Goal: Transaction & Acquisition: Purchase product/service

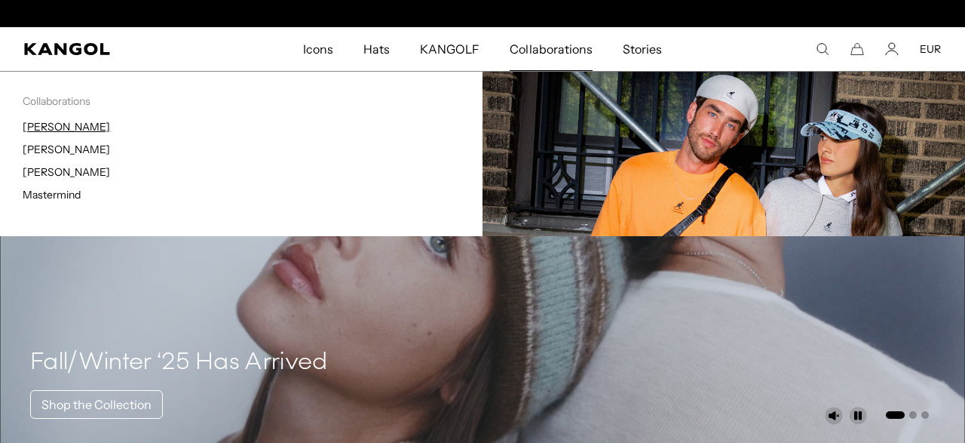
scroll to position [0, 311]
click at [63, 127] on link "[PERSON_NAME]" at bounding box center [66, 127] width 87 height 14
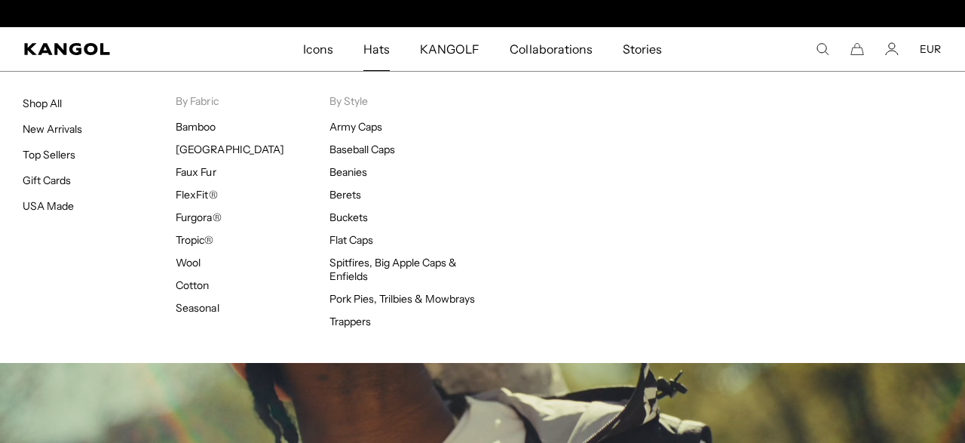
scroll to position [0, 311]
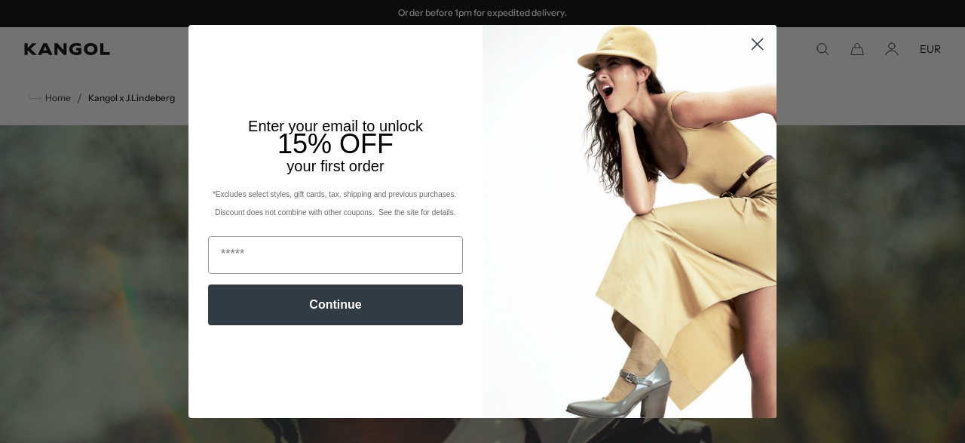
click at [759, 47] on circle "Close dialog" at bounding box center [757, 44] width 25 height 25
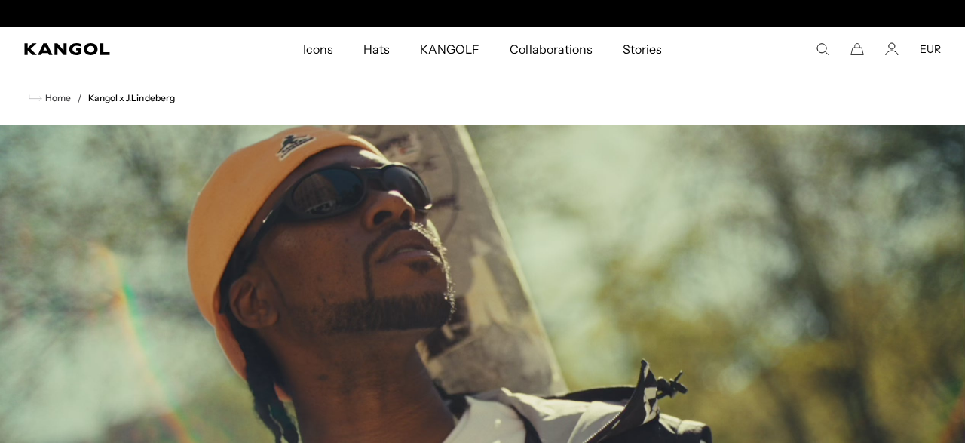
scroll to position [0, 0]
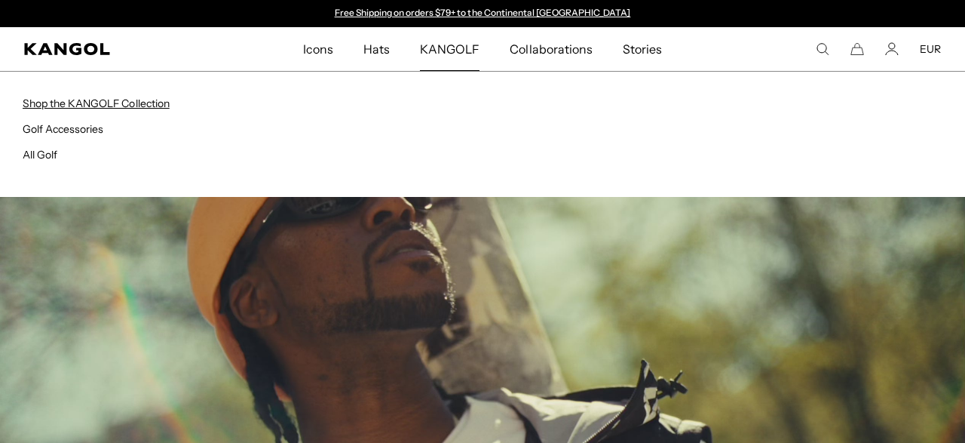
click at [139, 99] on link "Shop the KANGOLF Collection" at bounding box center [96, 104] width 147 height 14
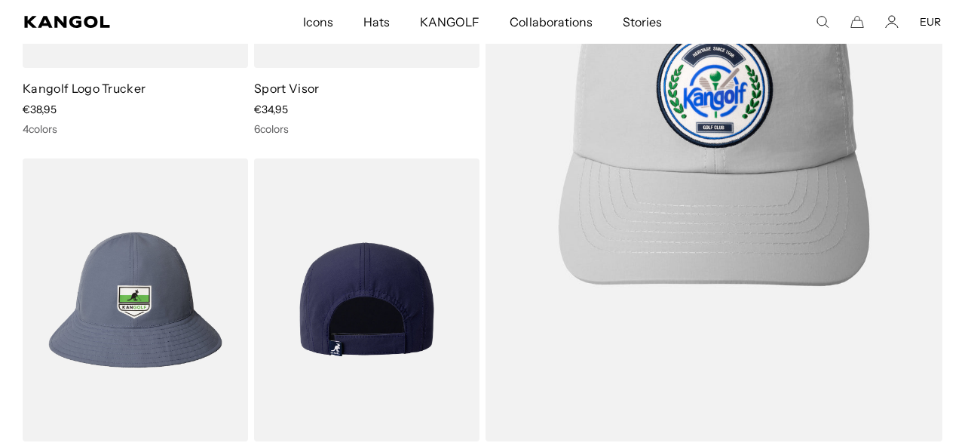
click at [395, 264] on img at bounding box center [366, 299] width 225 height 283
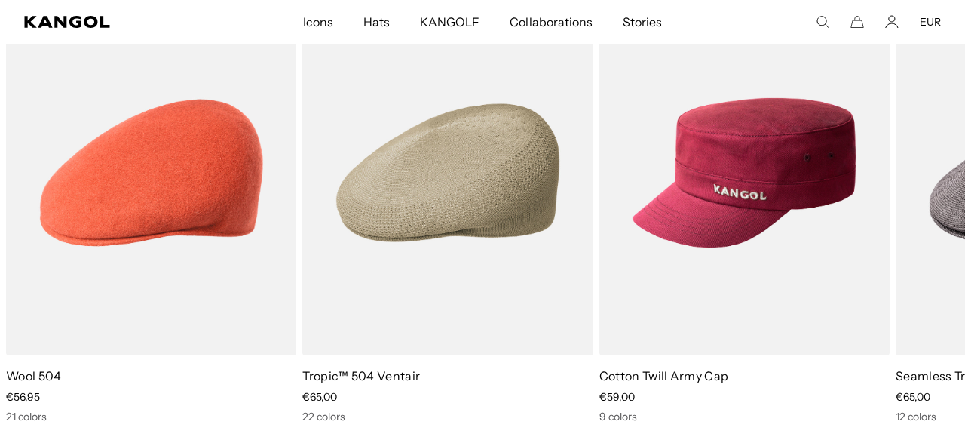
scroll to position [1562, 0]
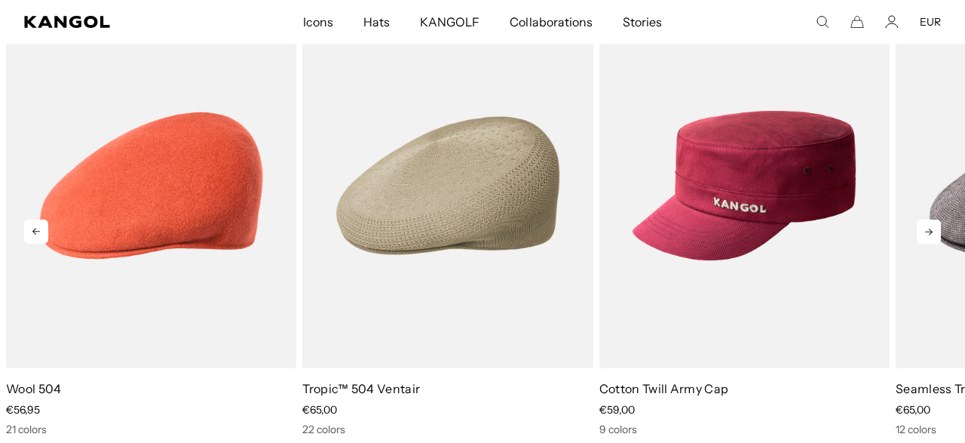
click at [934, 228] on icon at bounding box center [929, 231] width 24 height 24
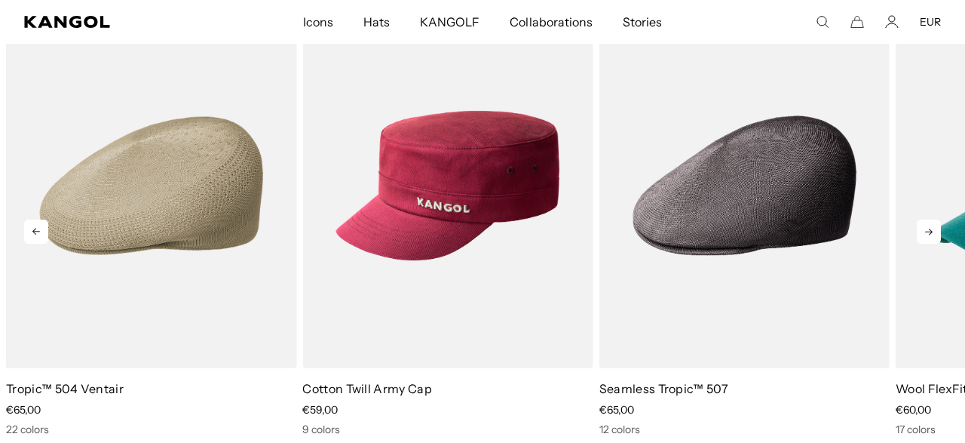
scroll to position [0, 311]
click at [934, 228] on icon at bounding box center [929, 231] width 24 height 24
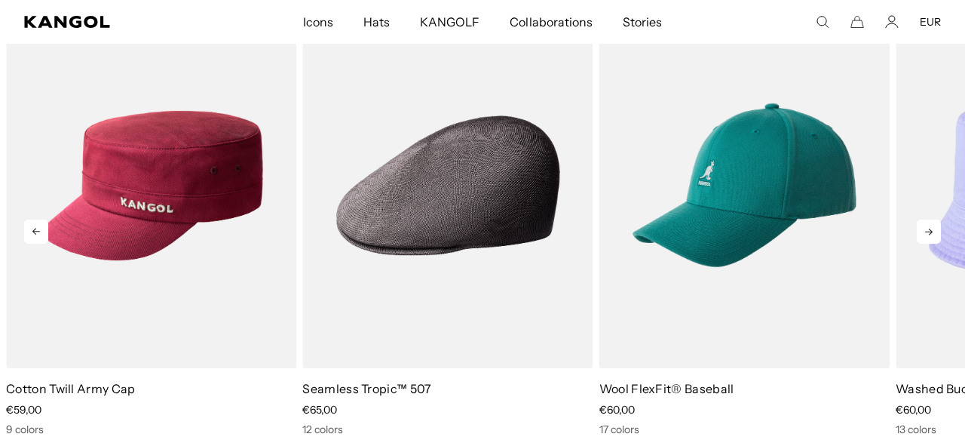
click at [934, 228] on icon at bounding box center [929, 231] width 24 height 24
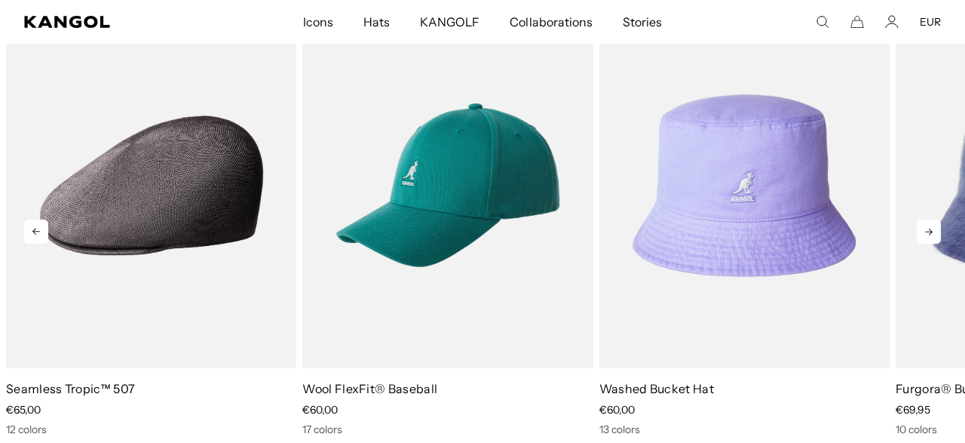
scroll to position [0, 0]
click at [934, 228] on icon at bounding box center [929, 231] width 24 height 24
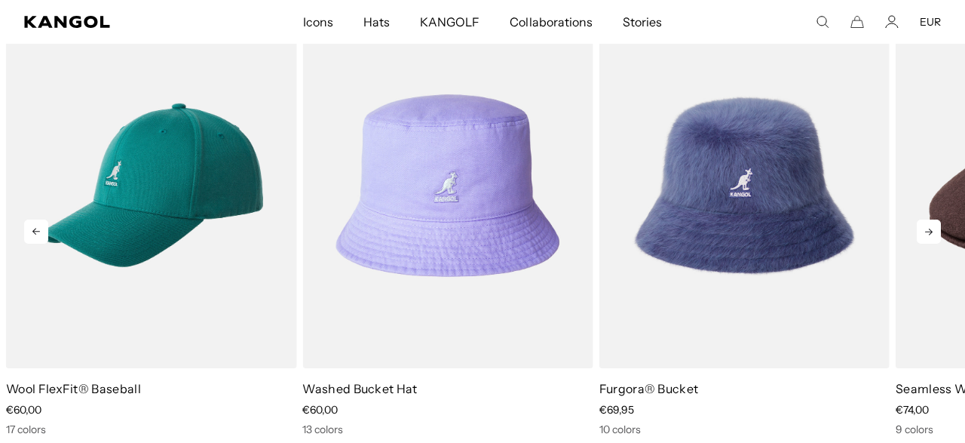
scroll to position [0, 311]
click at [934, 228] on icon at bounding box center [929, 231] width 24 height 24
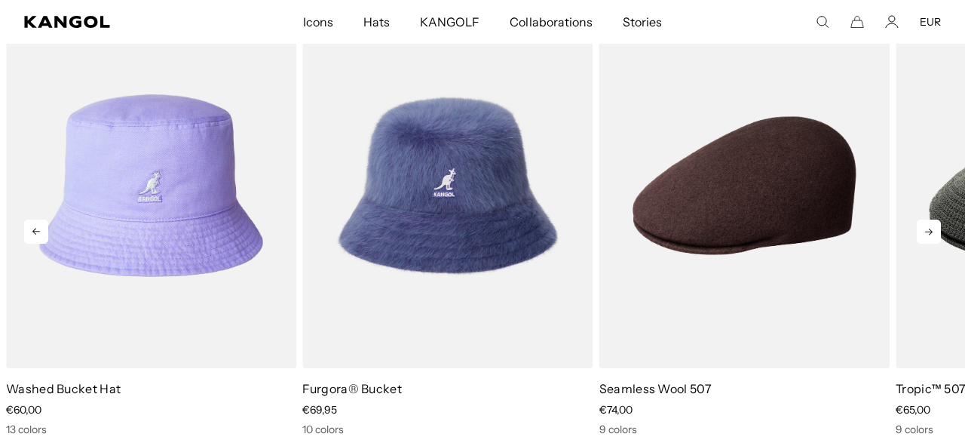
scroll to position [0, 0]
click at [934, 228] on icon at bounding box center [929, 231] width 24 height 24
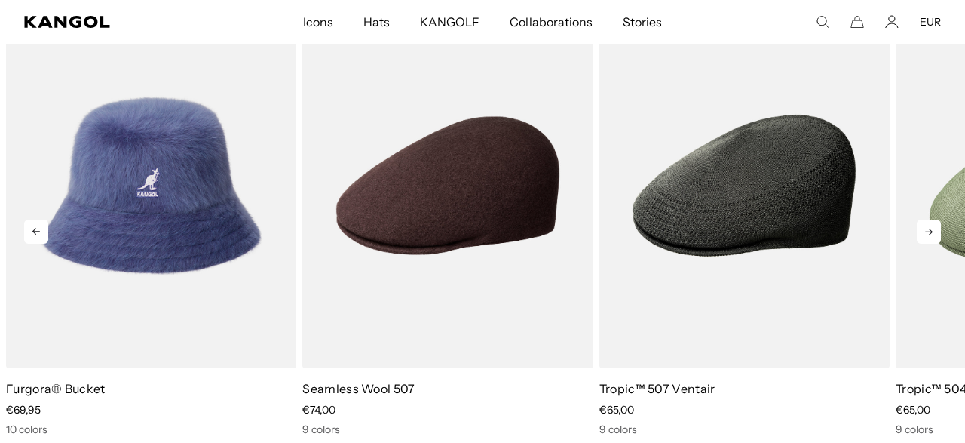
scroll to position [0, 311]
click at [934, 228] on icon at bounding box center [929, 231] width 24 height 24
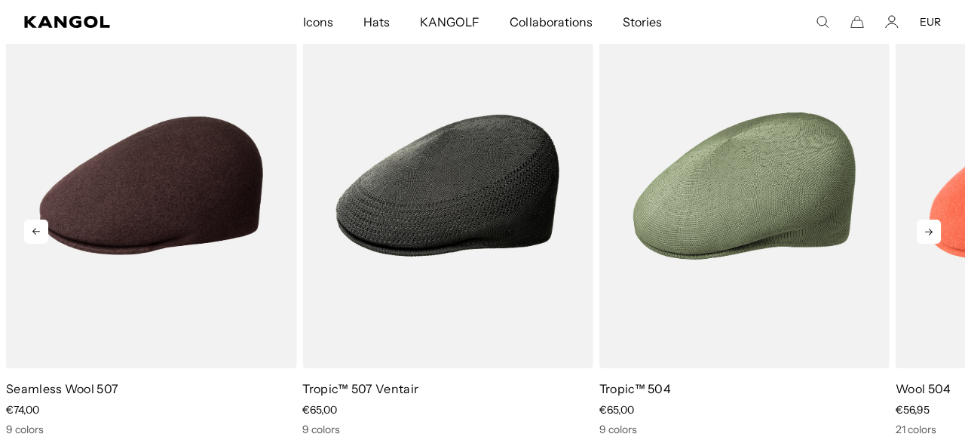
click at [934, 228] on icon at bounding box center [929, 231] width 24 height 24
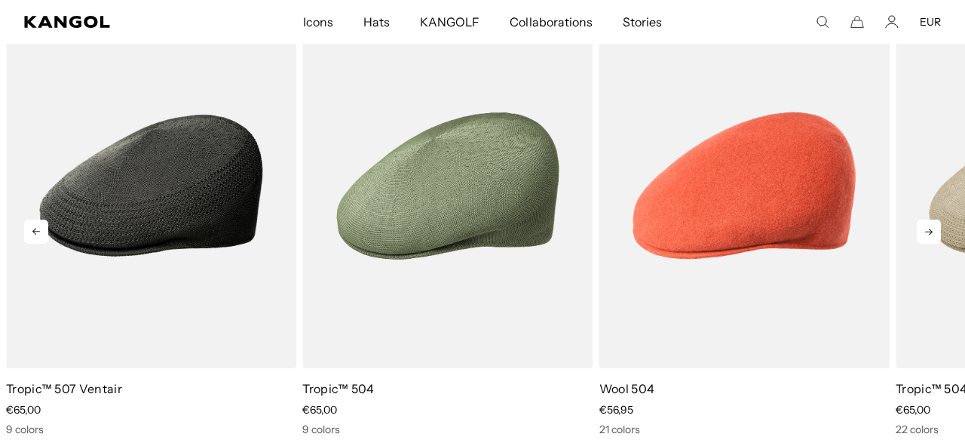
click at [934, 228] on icon at bounding box center [929, 231] width 24 height 24
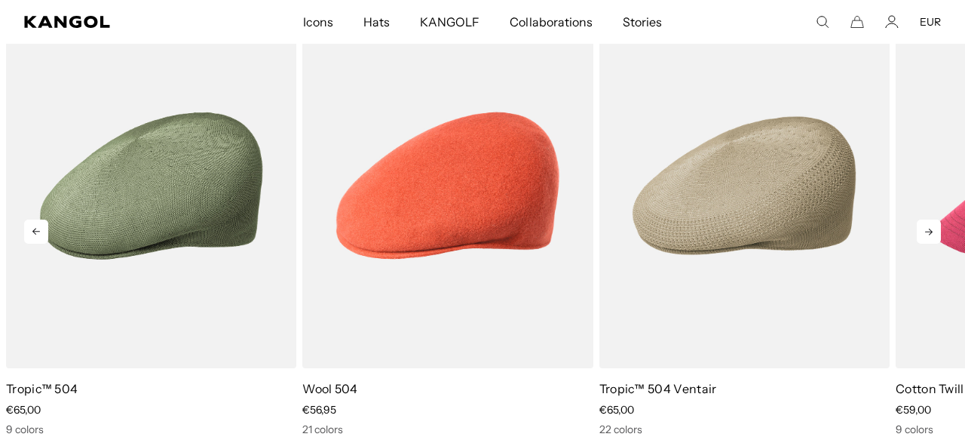
scroll to position [0, 0]
click at [934, 228] on icon at bounding box center [929, 231] width 24 height 24
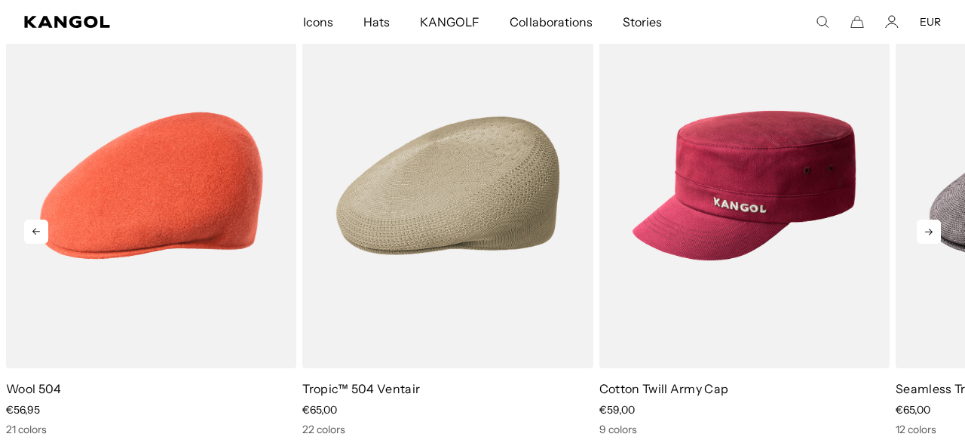
click at [934, 228] on icon at bounding box center [929, 231] width 24 height 24
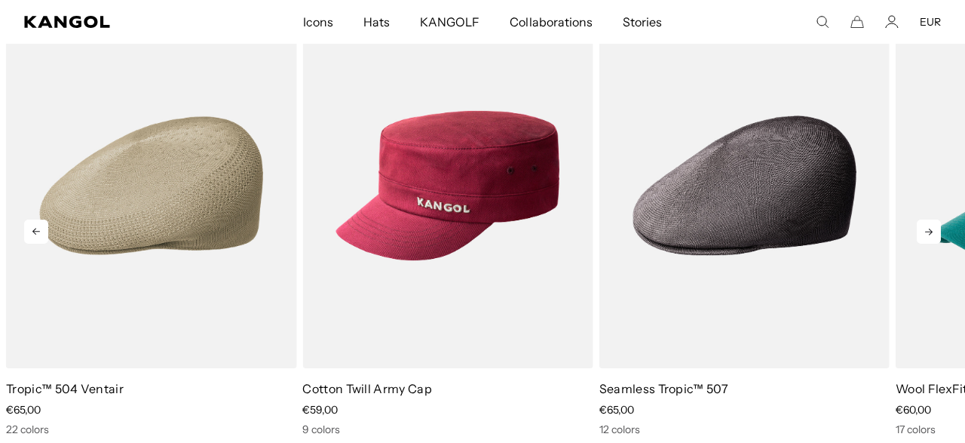
click at [934, 228] on icon at bounding box center [929, 231] width 24 height 24
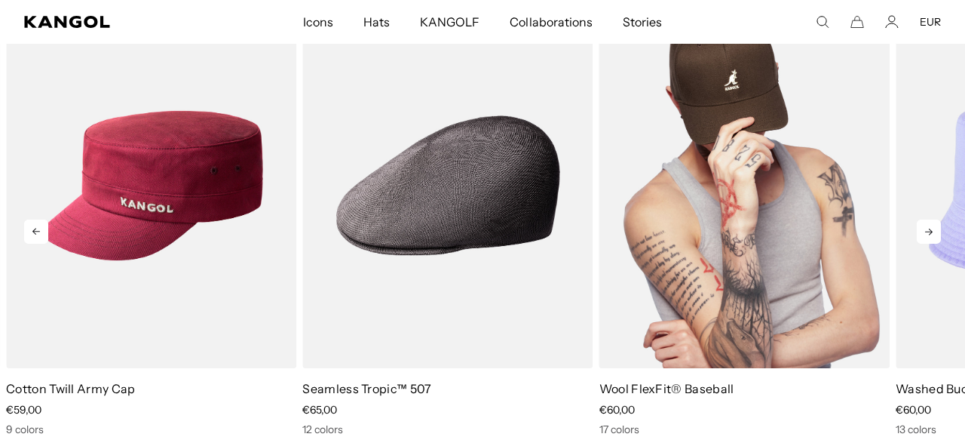
click at [756, 209] on img "5 of 10" at bounding box center [744, 185] width 290 height 365
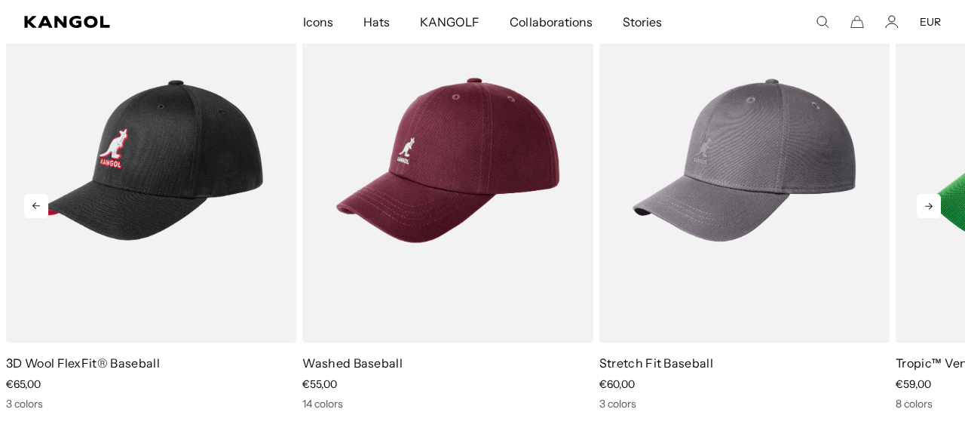
scroll to position [0, 311]
click at [924, 208] on icon at bounding box center [929, 206] width 24 height 24
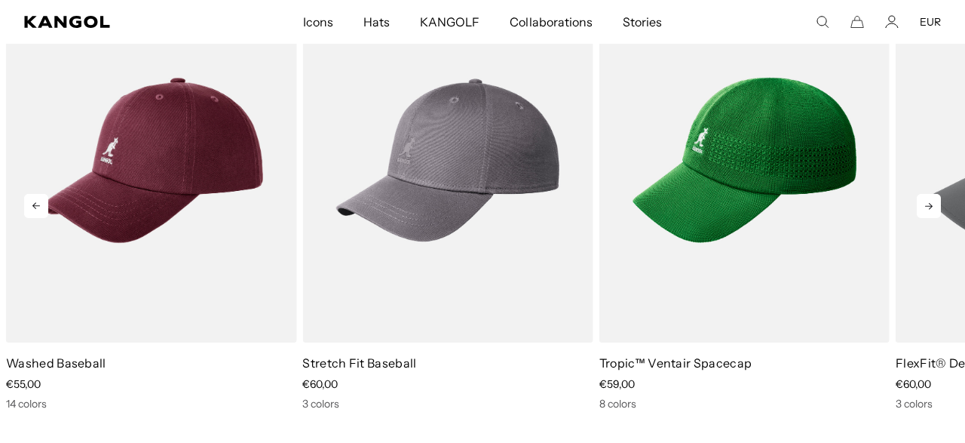
scroll to position [0, 0]
click at [924, 208] on icon at bounding box center [929, 206] width 24 height 24
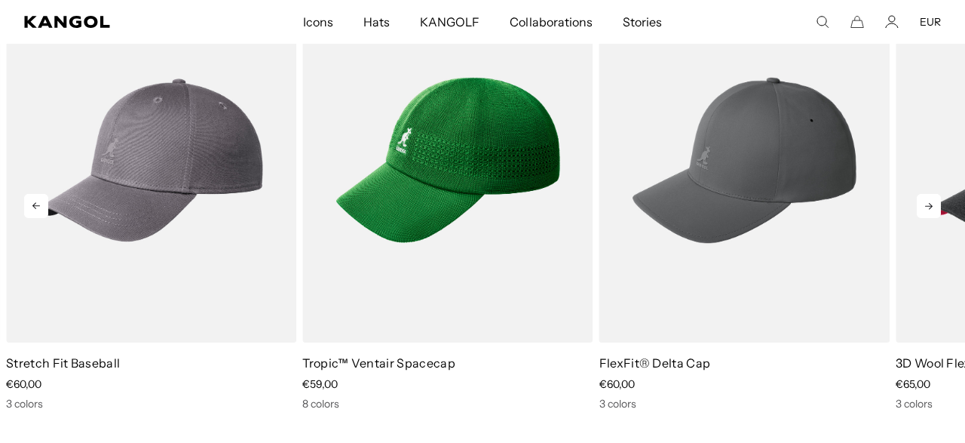
scroll to position [0, 311]
click at [924, 208] on icon at bounding box center [929, 206] width 24 height 24
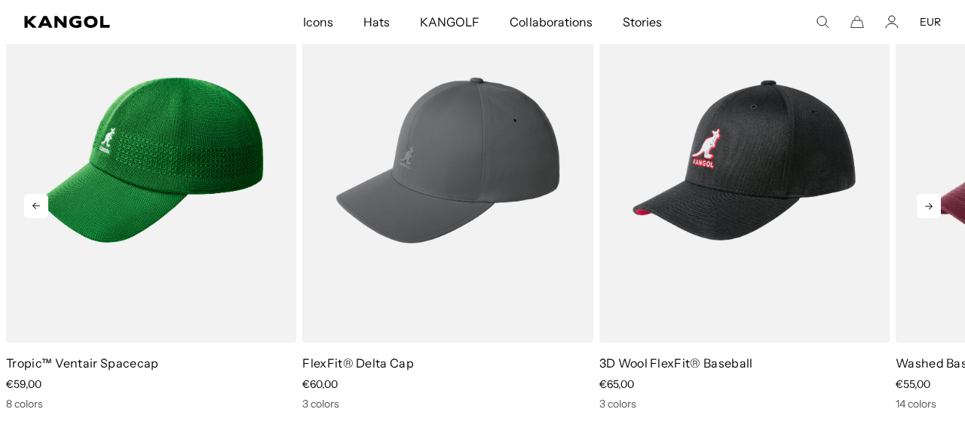
scroll to position [0, 0]
click at [924, 208] on icon at bounding box center [929, 206] width 24 height 24
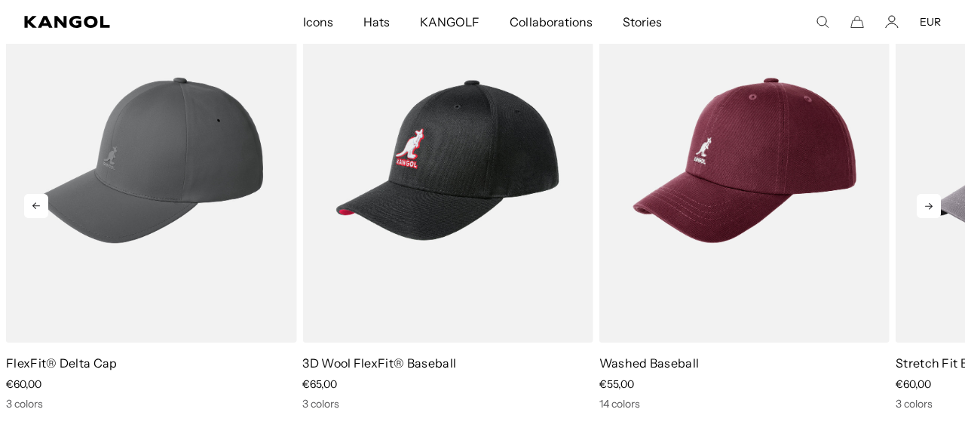
click at [924, 208] on icon at bounding box center [929, 206] width 24 height 24
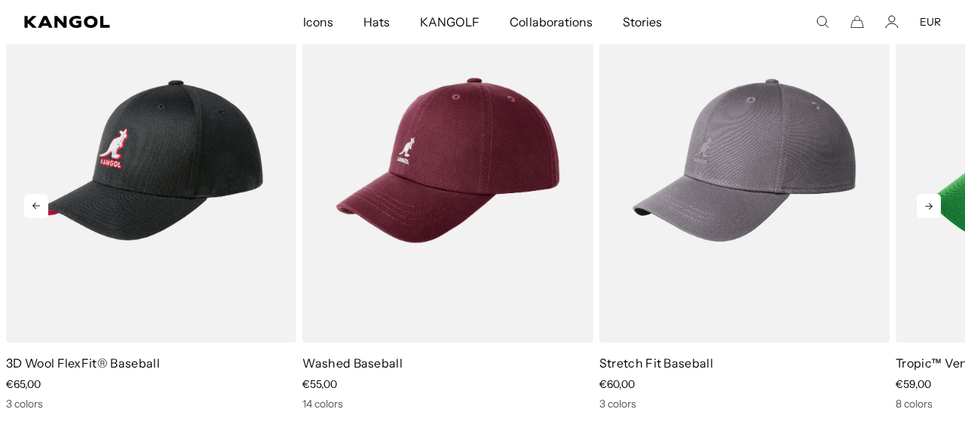
scroll to position [0, 311]
click at [924, 208] on icon at bounding box center [929, 206] width 24 height 24
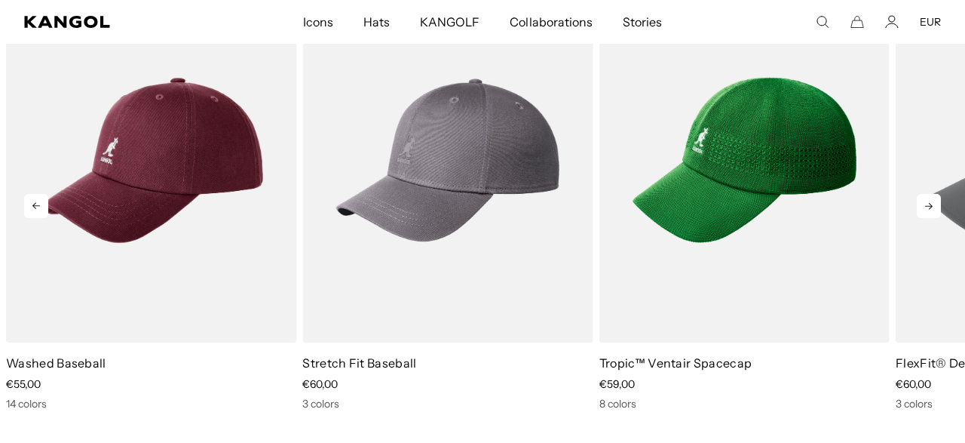
click at [924, 208] on icon at bounding box center [929, 206] width 24 height 24
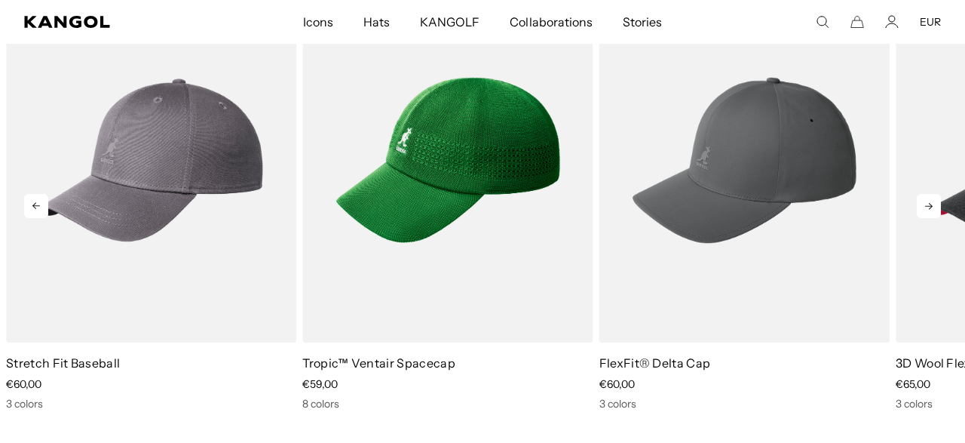
scroll to position [0, 0]
click at [924, 208] on icon at bounding box center [929, 206] width 24 height 24
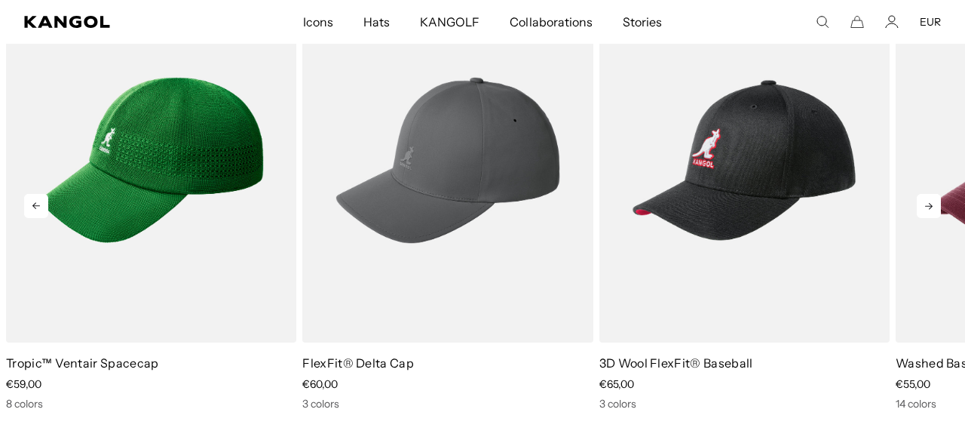
click at [924, 208] on icon at bounding box center [929, 206] width 24 height 24
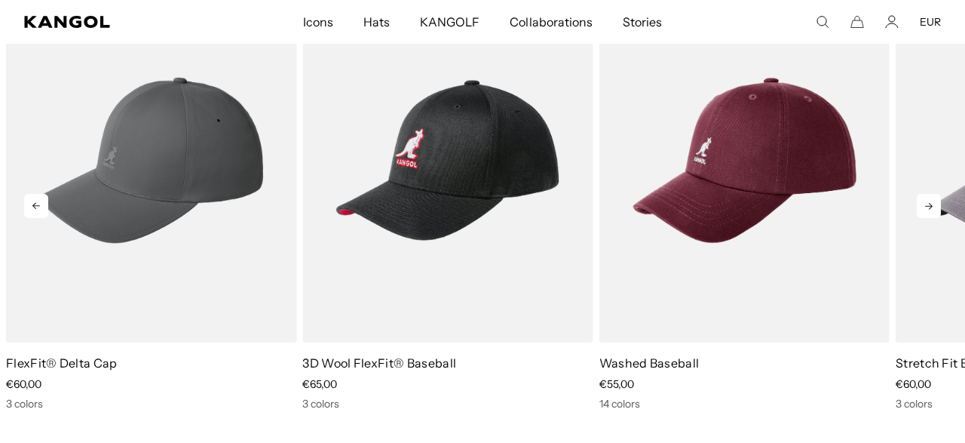
click at [924, 208] on icon at bounding box center [929, 206] width 24 height 24
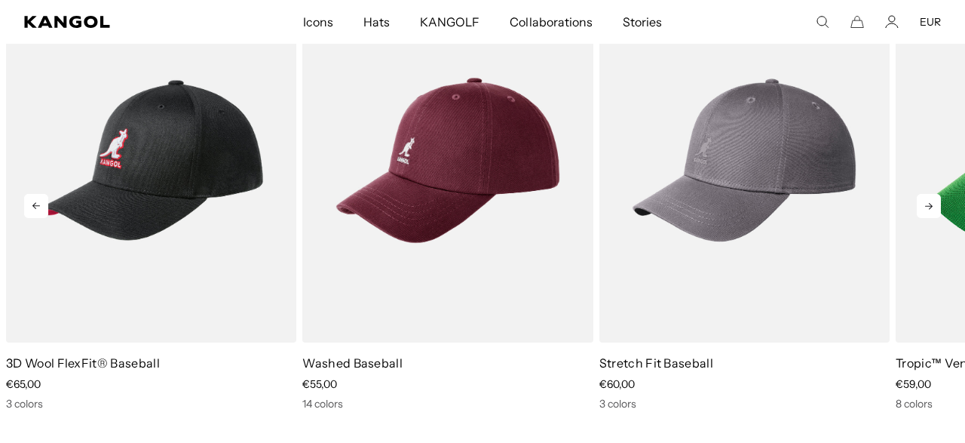
click at [924, 208] on icon at bounding box center [929, 206] width 24 height 24
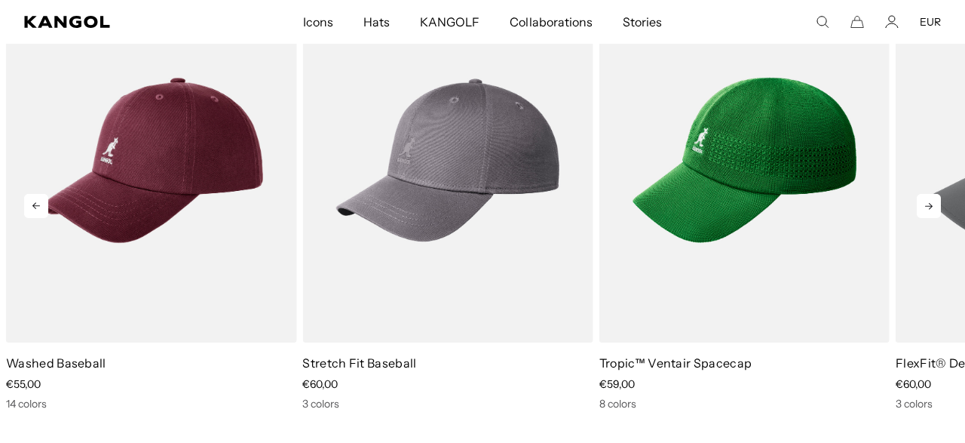
scroll to position [0, 311]
click at [924, 208] on icon at bounding box center [929, 206] width 24 height 24
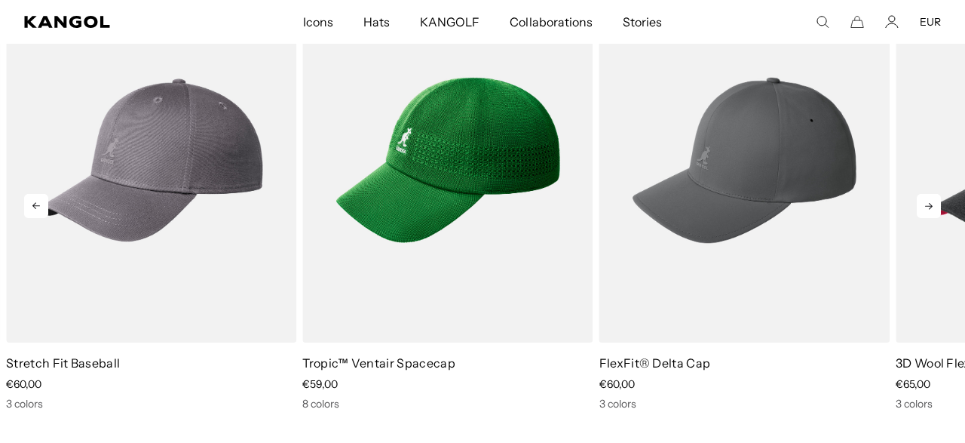
click at [924, 208] on icon at bounding box center [929, 206] width 24 height 24
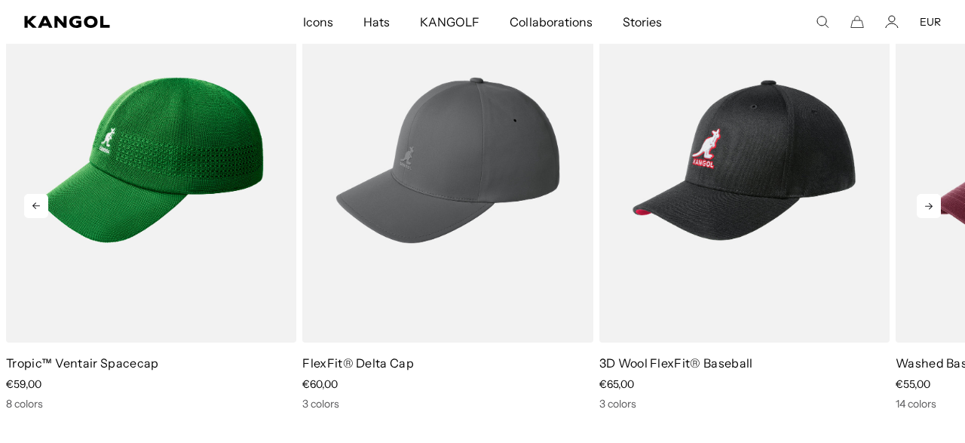
click at [924, 208] on icon at bounding box center [929, 206] width 24 height 24
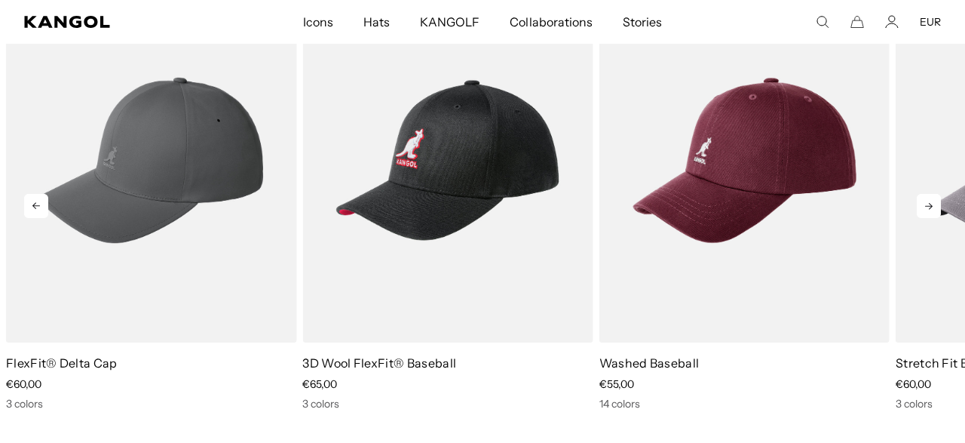
scroll to position [0, 0]
click at [924, 208] on icon at bounding box center [929, 206] width 24 height 24
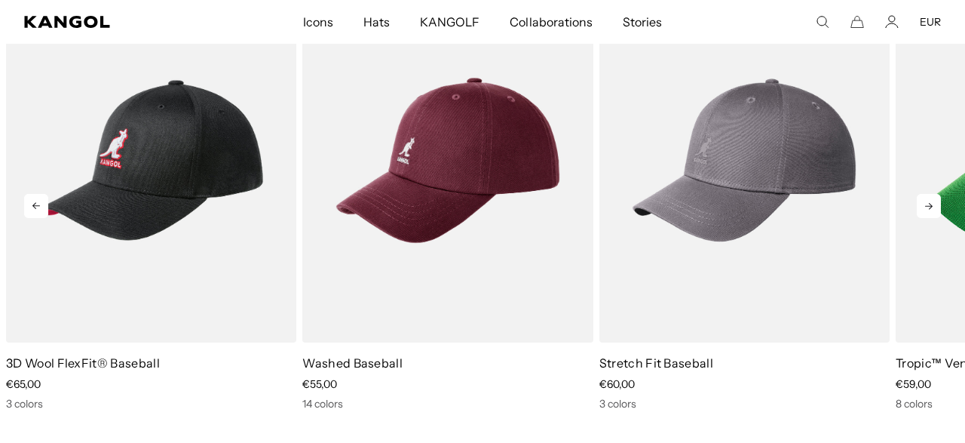
click at [924, 208] on icon at bounding box center [929, 206] width 24 height 24
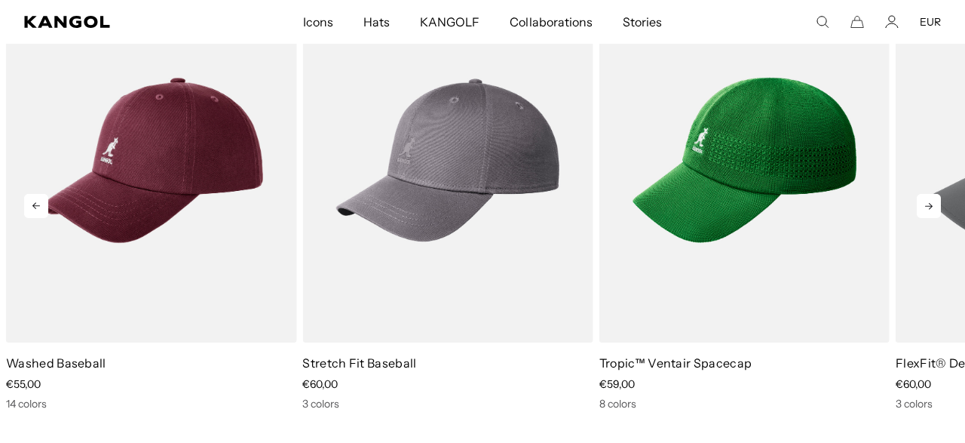
click at [924, 208] on icon at bounding box center [929, 206] width 24 height 24
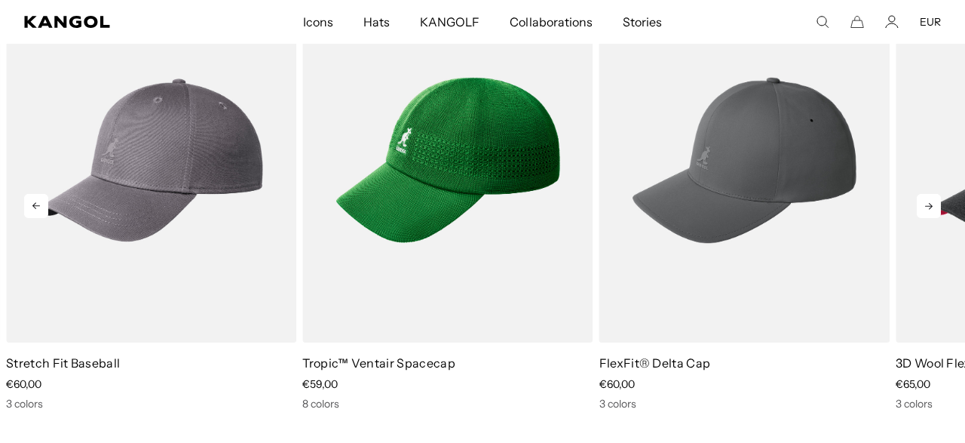
scroll to position [0, 311]
click at [924, 208] on icon at bounding box center [929, 206] width 24 height 24
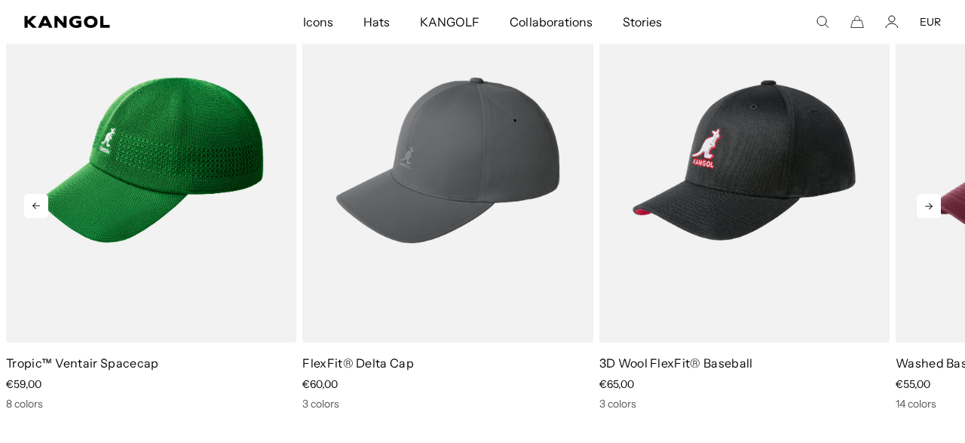
click at [924, 208] on icon at bounding box center [929, 206] width 24 height 24
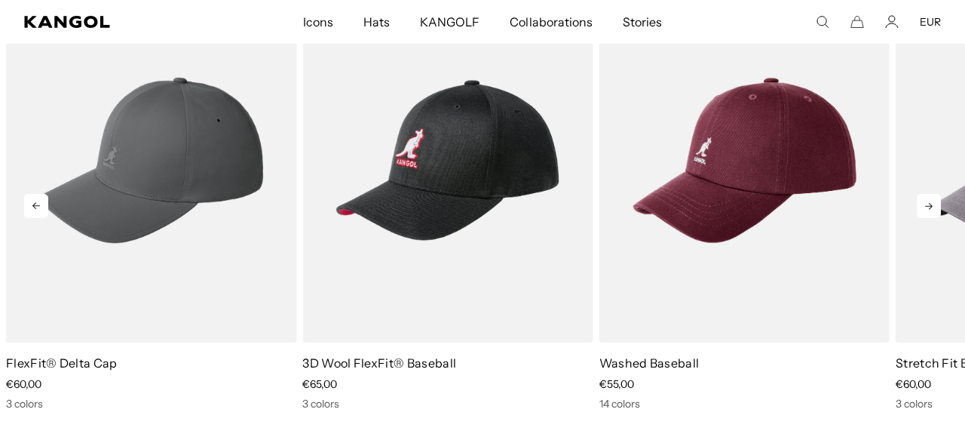
click at [924, 208] on icon at bounding box center [929, 206] width 24 height 24
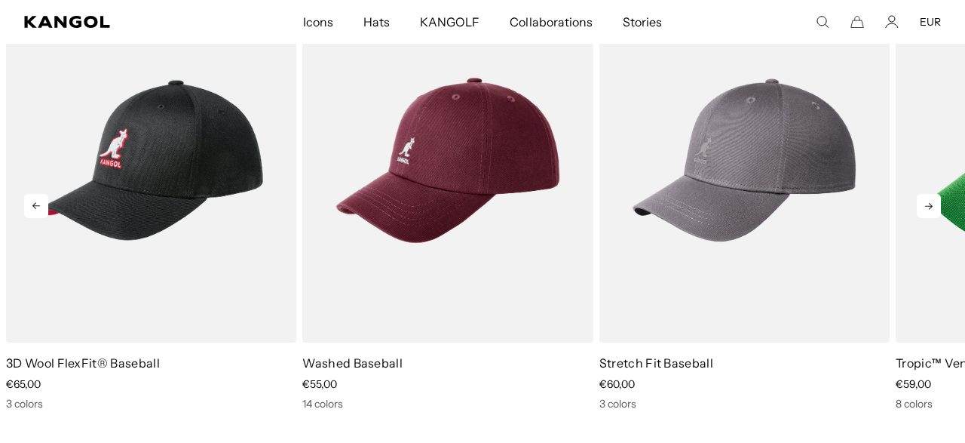
scroll to position [0, 0]
click at [924, 208] on icon at bounding box center [929, 206] width 24 height 24
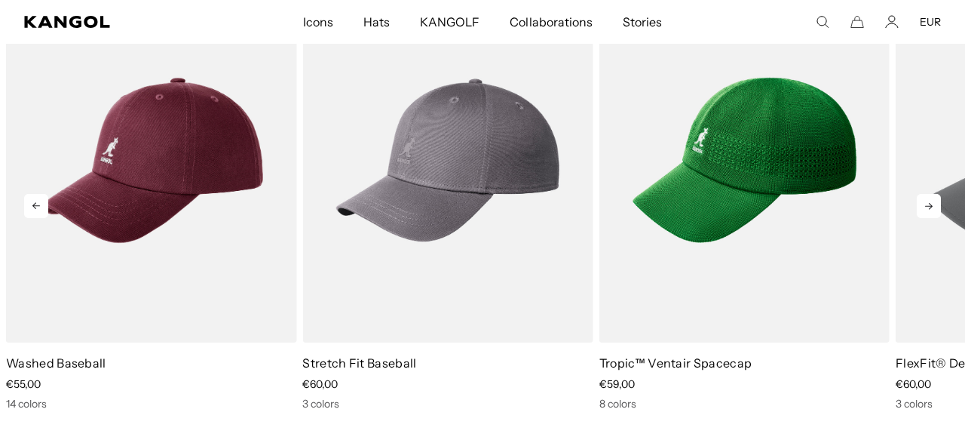
click at [924, 208] on icon at bounding box center [929, 206] width 24 height 24
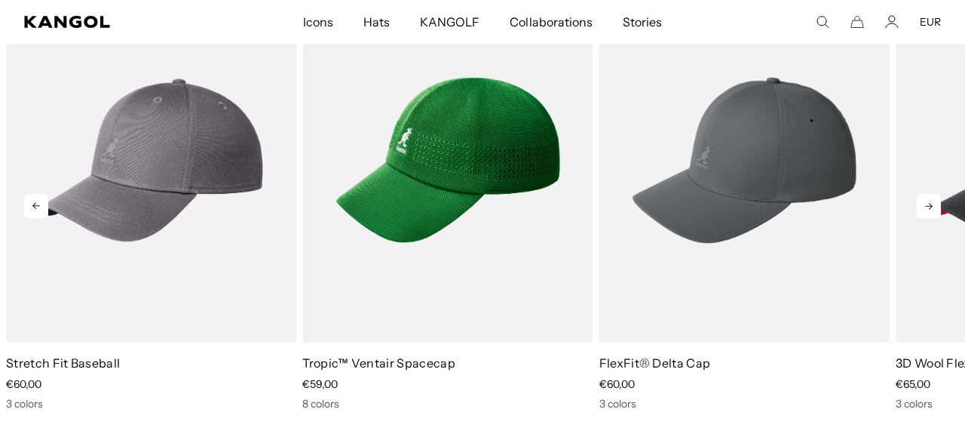
click at [924, 208] on icon at bounding box center [929, 206] width 24 height 24
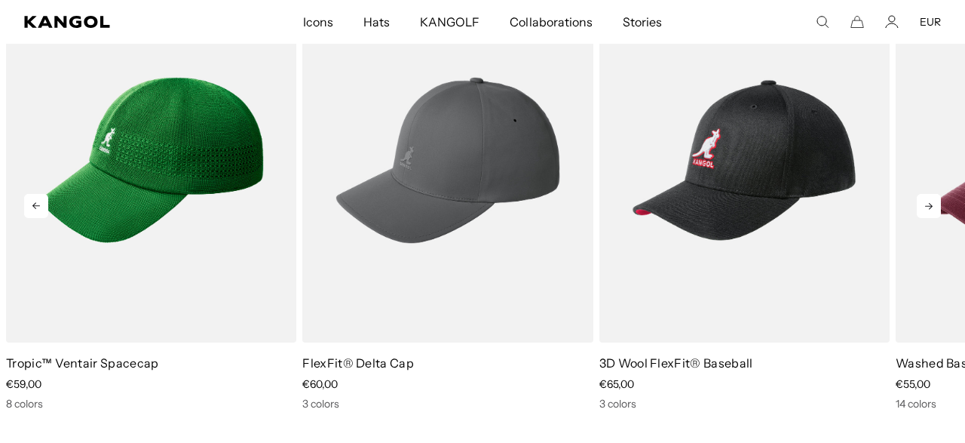
click at [924, 208] on icon at bounding box center [929, 206] width 24 height 24
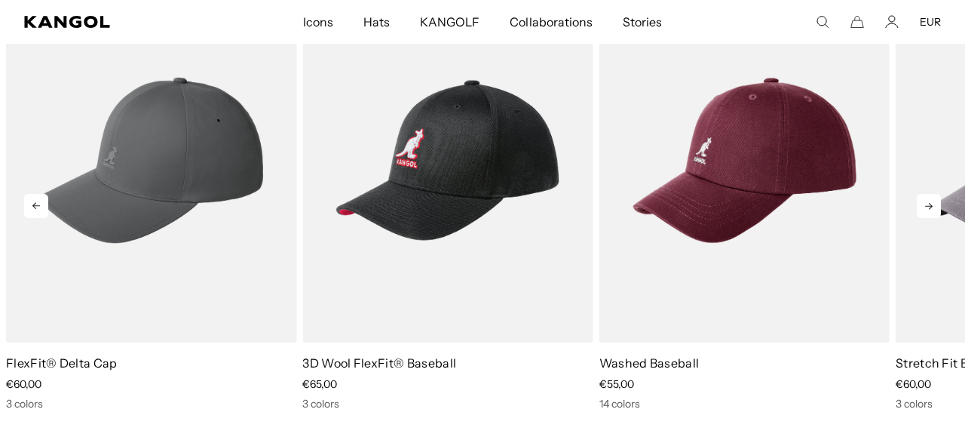
click at [924, 208] on icon at bounding box center [929, 206] width 24 height 24
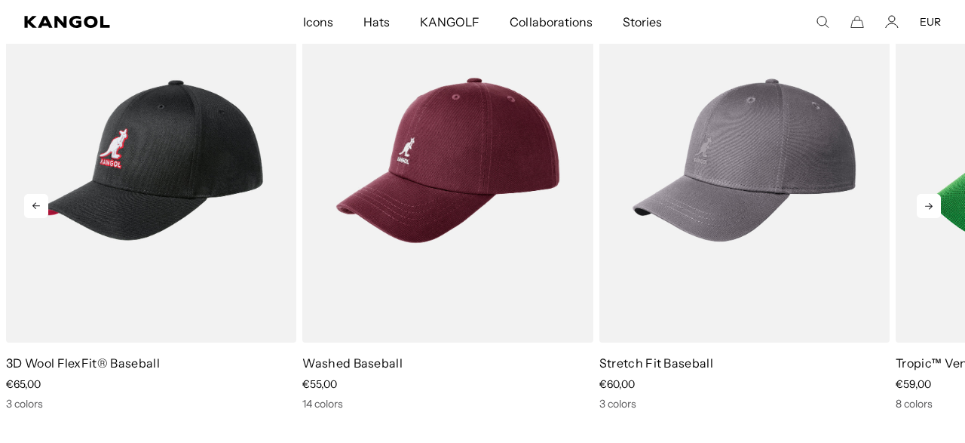
click at [924, 208] on icon at bounding box center [929, 206] width 24 height 24
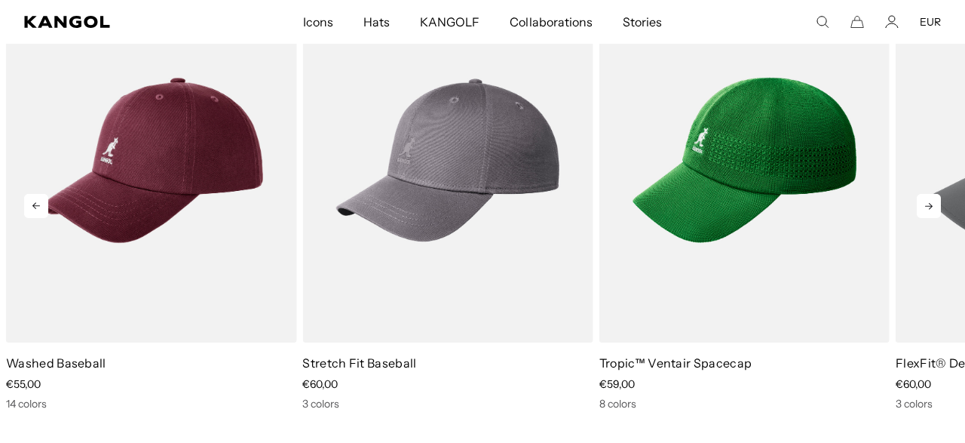
scroll to position [0, 0]
click at [924, 208] on icon at bounding box center [929, 206] width 24 height 24
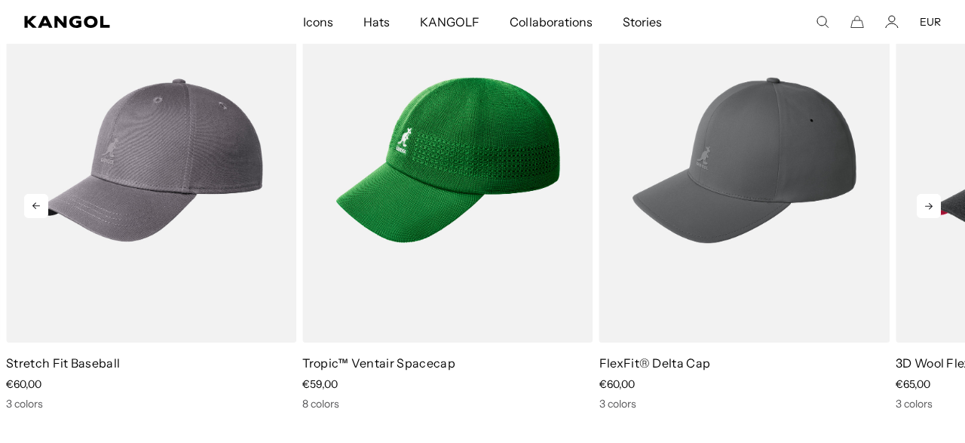
click at [924, 208] on icon at bounding box center [929, 206] width 24 height 24
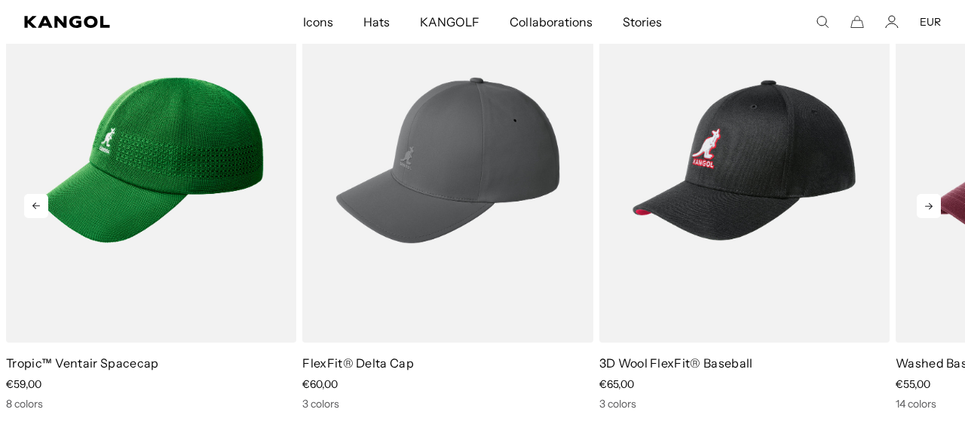
click at [924, 208] on icon at bounding box center [929, 206] width 24 height 24
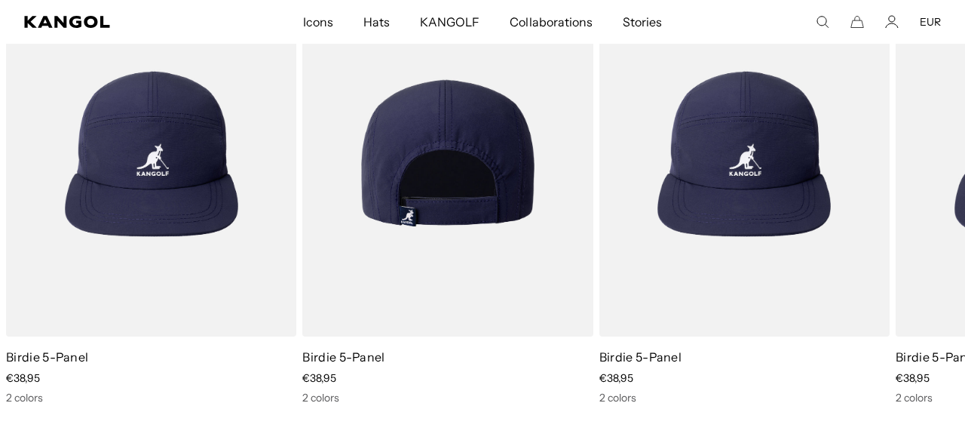
click at [512, 252] on img "1 of 1" at bounding box center [447, 153] width 290 height 365
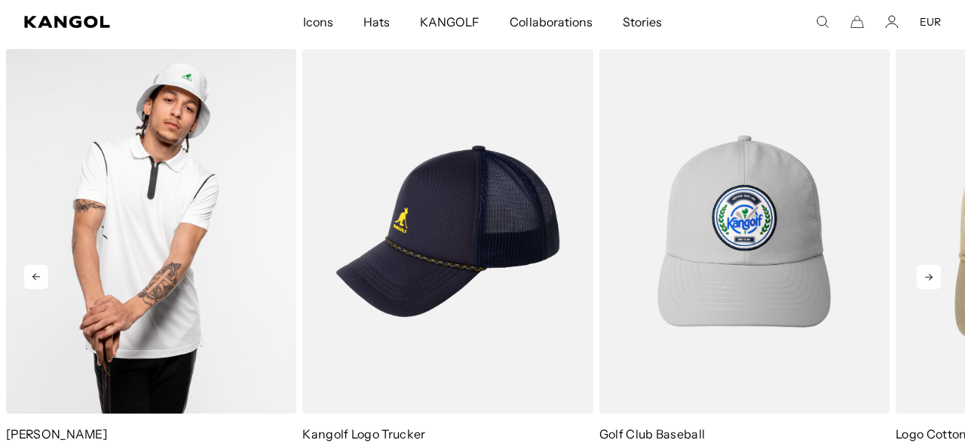
scroll to position [926, 0]
click at [158, 317] on img "1 of 5" at bounding box center [151, 231] width 290 height 365
click at [161, 321] on img "1 of 5" at bounding box center [151, 231] width 290 height 365
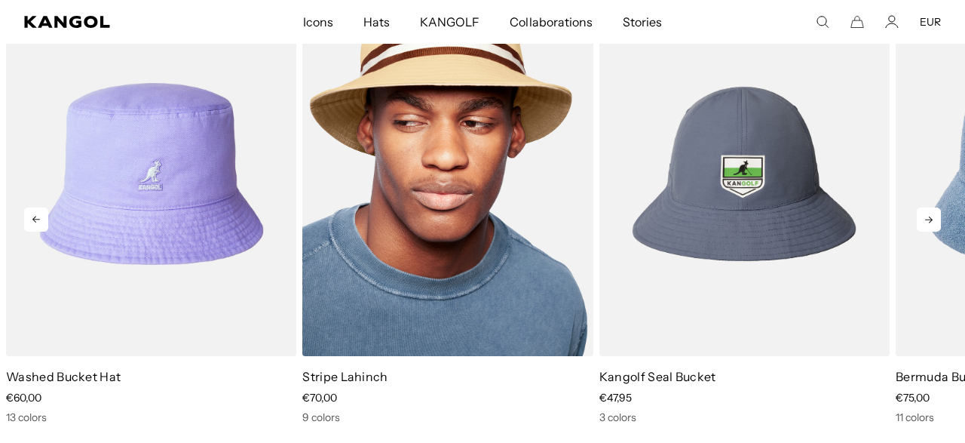
scroll to position [0, 311]
click at [377, 228] on img "2 of 5" at bounding box center [447, 174] width 290 height 365
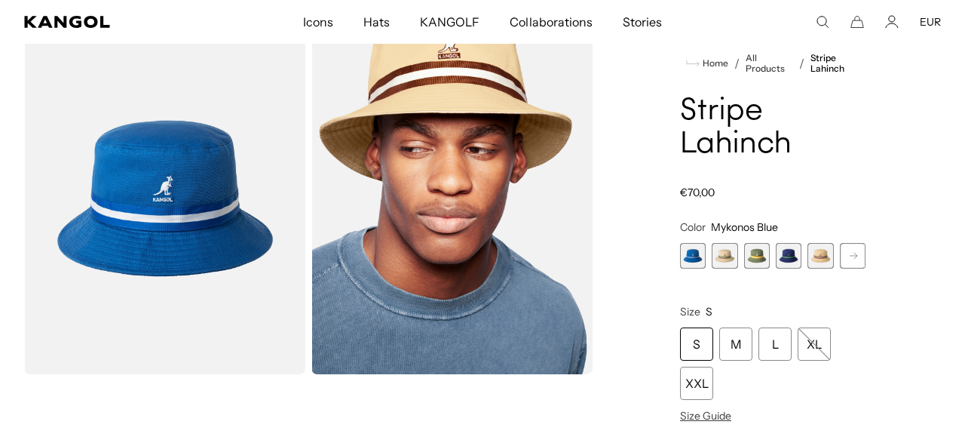
scroll to position [75, 0]
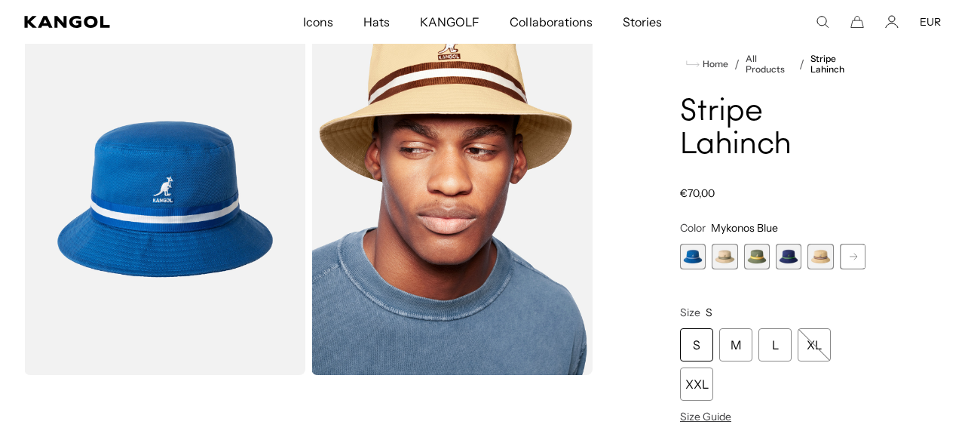
click at [788, 252] on span "4 of 9" at bounding box center [789, 257] width 26 height 26
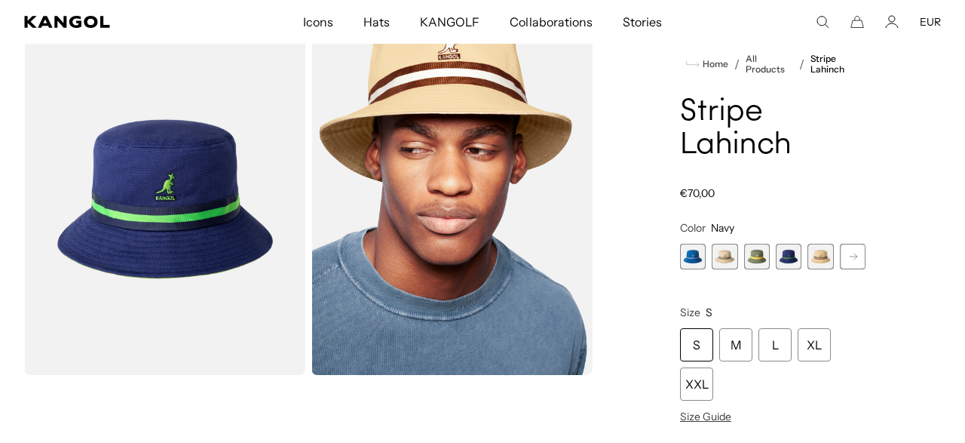
scroll to position [0, 311]
click at [827, 258] on span "5 of 9" at bounding box center [820, 257] width 26 height 26
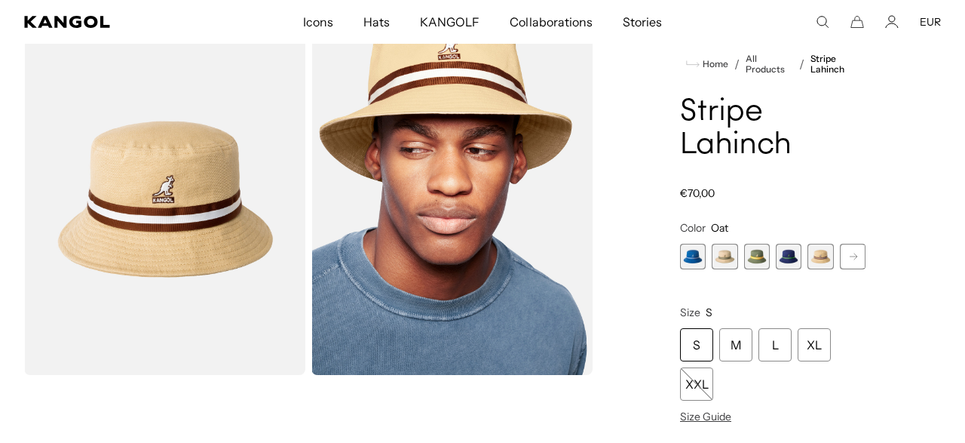
click at [851, 256] on icon at bounding box center [854, 256] width 8 height 6
click at [818, 260] on span "6 of 9" at bounding box center [820, 257] width 26 height 26
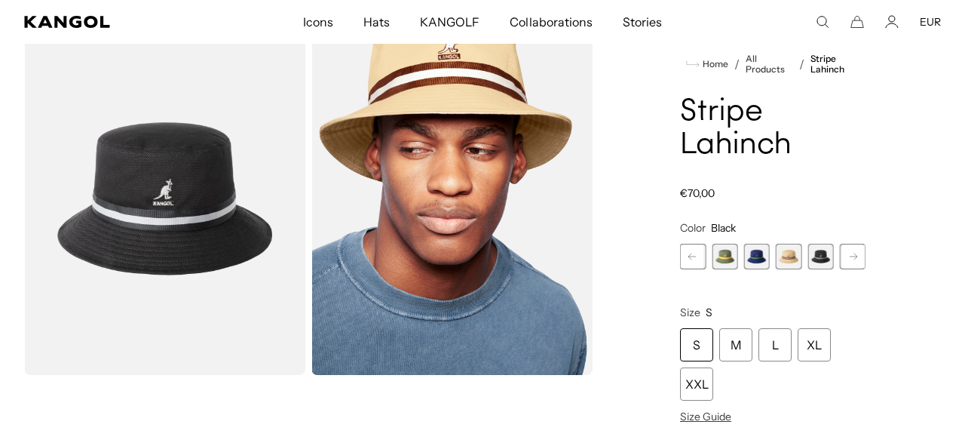
scroll to position [0, 311]
